Goal: Check status: Check status

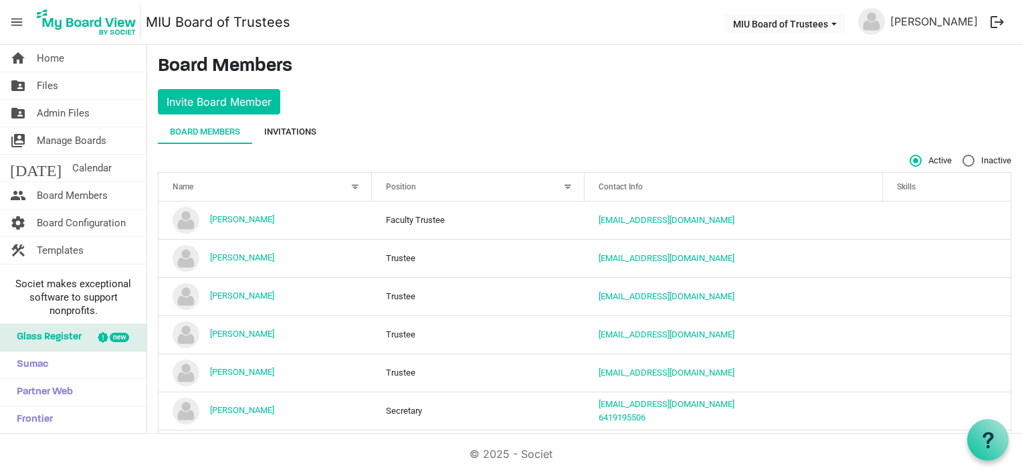
click at [299, 126] on div "Invitations" at bounding box center [290, 131] width 52 height 13
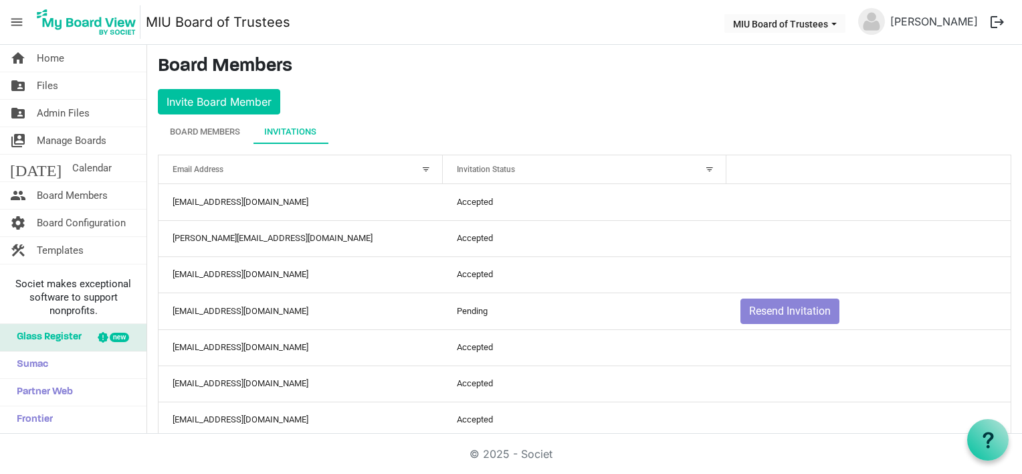
click at [702, 166] on div at bounding box center [709, 169] width 15 height 15
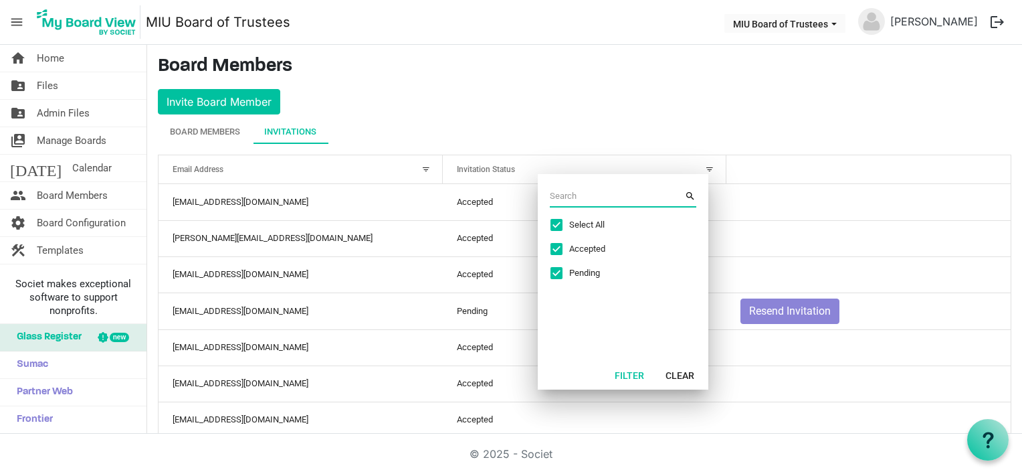
click at [570, 227] on span "Select All" at bounding box center [619, 225] width 100 height 12
checkbox input "false"
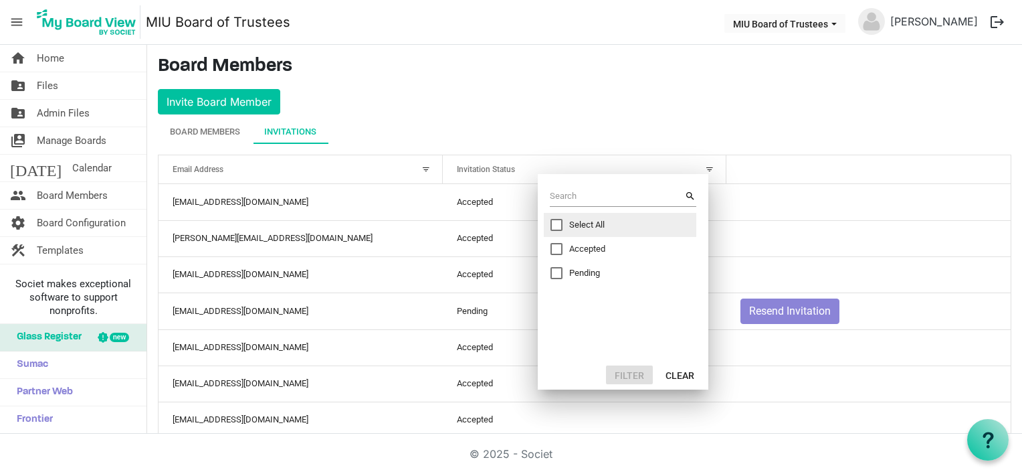
click at [567, 271] on div "Pending" at bounding box center [610, 273] width 120 height 12
checkbox input "true"
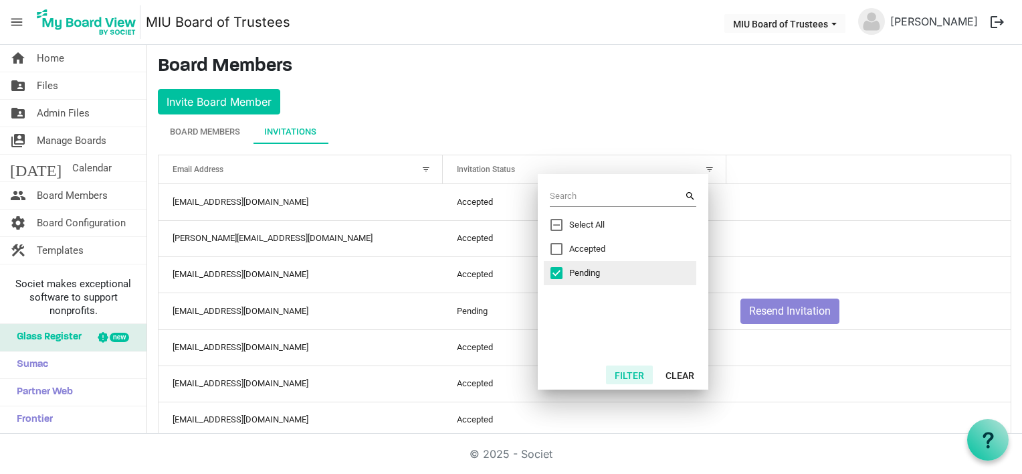
click at [636, 373] on button "Filter" at bounding box center [629, 374] width 47 height 19
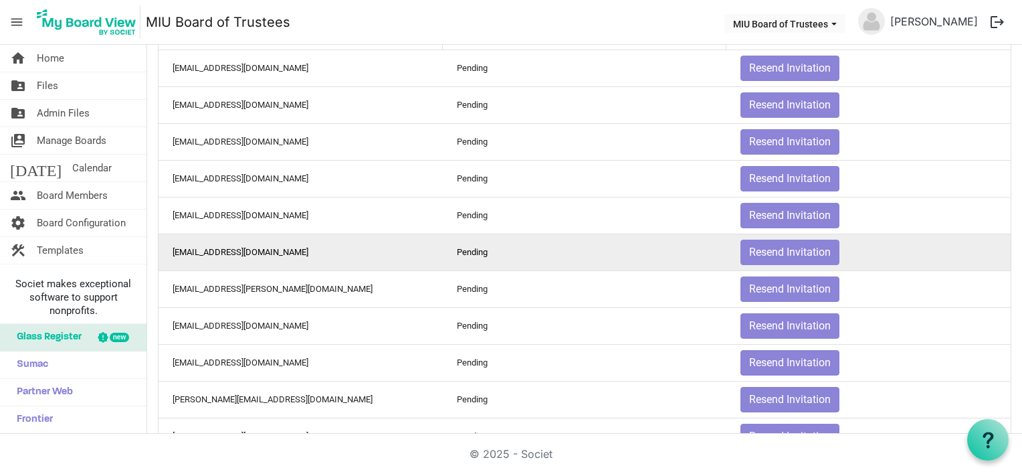
scroll to position [201, 0]
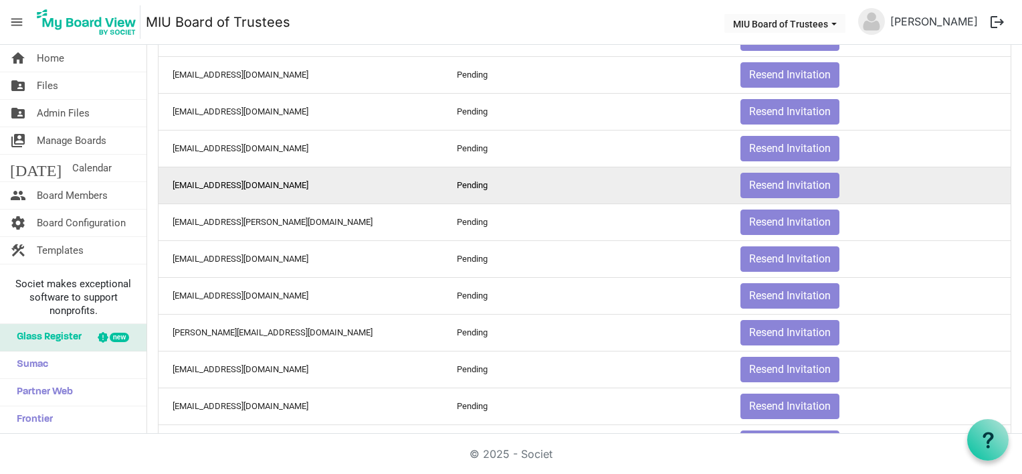
click at [229, 185] on td "[EMAIL_ADDRESS][DOMAIN_NAME]" at bounding box center [301, 185] width 284 height 37
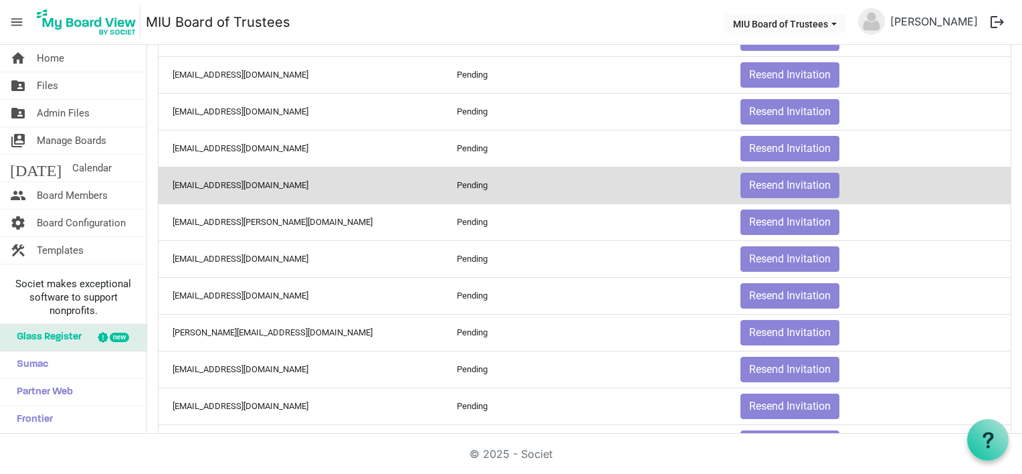
click at [455, 187] on td "Pending" at bounding box center [585, 185] width 284 height 37
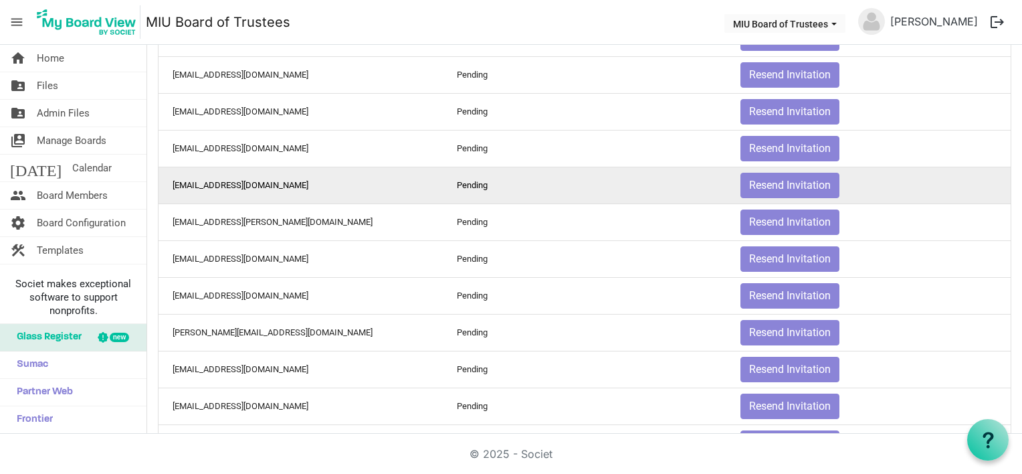
click at [460, 182] on td "Pending" at bounding box center [585, 185] width 284 height 37
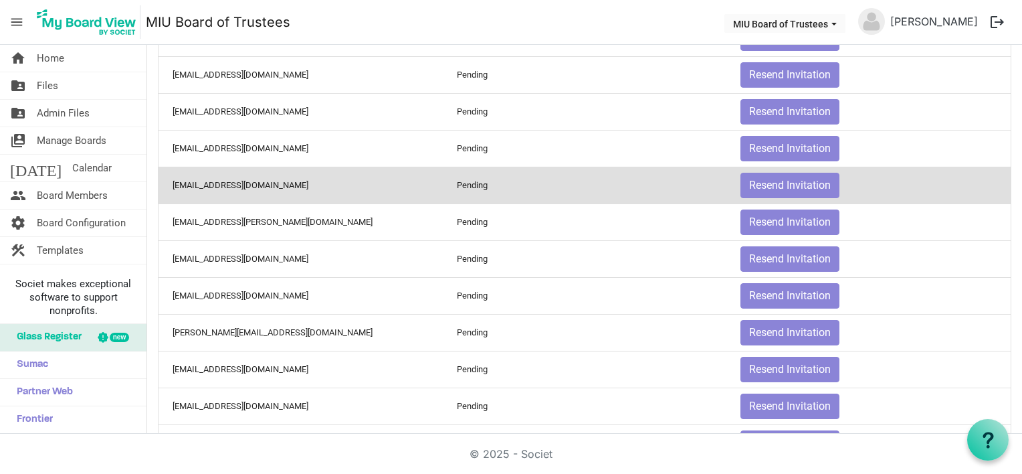
scroll to position [0, 0]
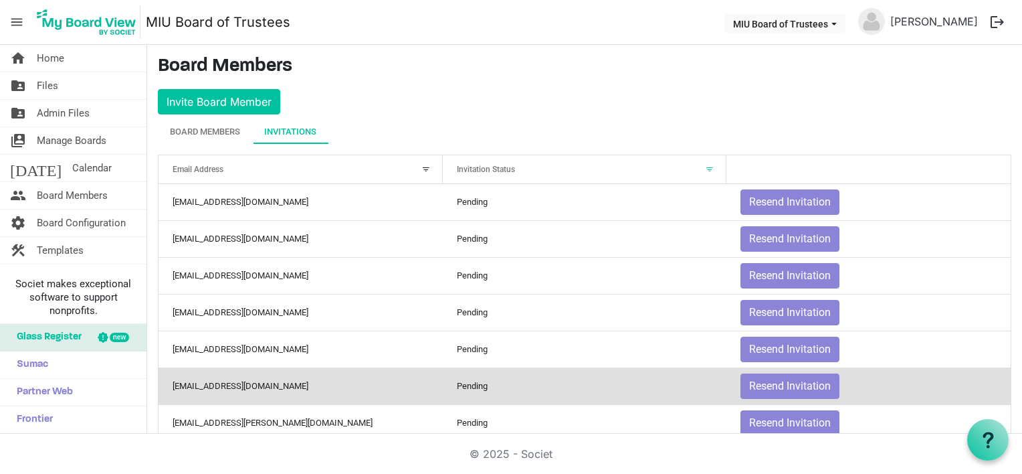
drag, startPoint x: 258, startPoint y: 99, endPoint x: 318, endPoint y: 384, distance: 291.3
click at [318, 384] on td "[EMAIL_ADDRESS][DOMAIN_NAME]" at bounding box center [301, 385] width 284 height 37
